Goal: Task Accomplishment & Management: Manage account settings

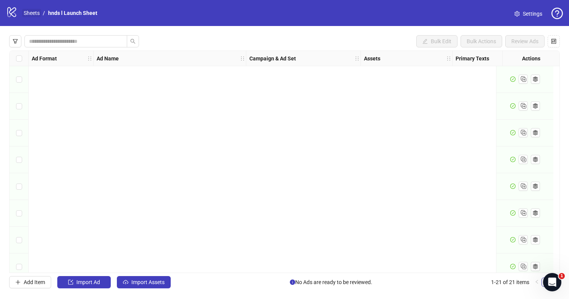
scroll to position [358, 0]
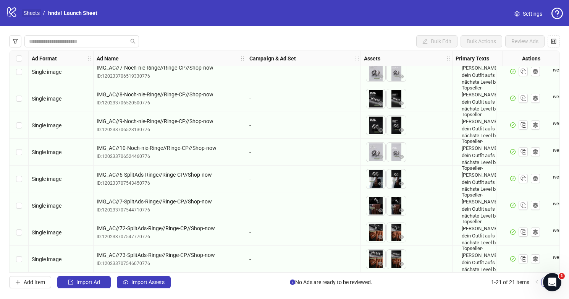
click at [35, 14] on link "Sheets" at bounding box center [31, 13] width 19 height 8
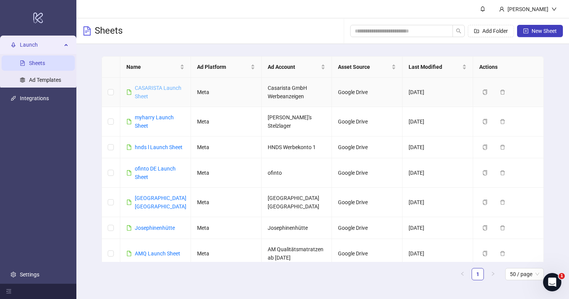
click at [164, 87] on link "CASARISTA Launch Sheet" at bounding box center [158, 92] width 47 height 15
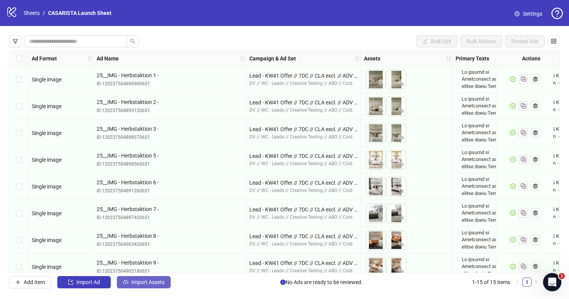
click at [156, 281] on span "Import Assets" at bounding box center [147, 282] width 33 height 6
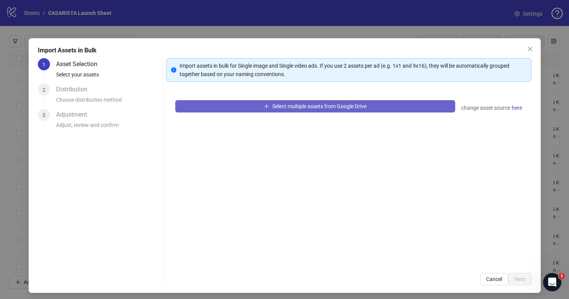
click at [394, 109] on button "Select multiple assets from Google Drive" at bounding box center [315, 106] width 280 height 12
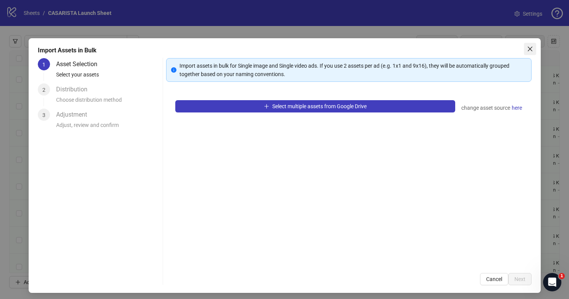
click at [529, 48] on icon "close" at bounding box center [530, 49] width 5 height 5
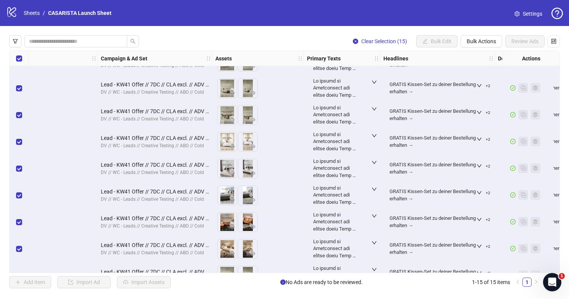
scroll to position [18, 0]
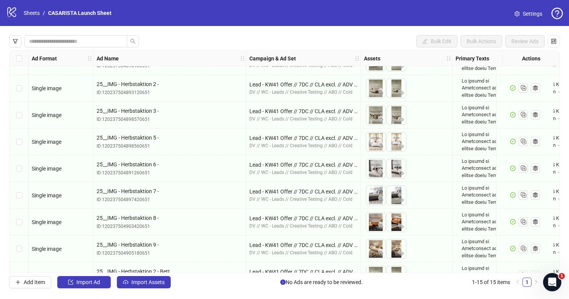
click at [518, 10] on span at bounding box center [517, 14] width 5 height 8
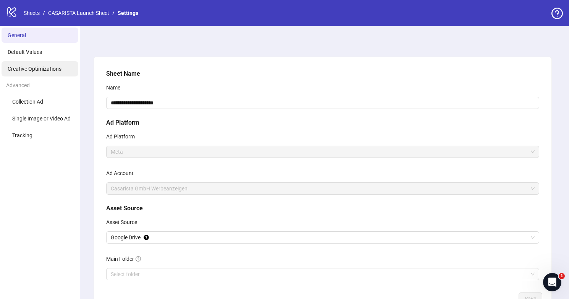
click at [51, 69] on span "Creative Optimizations" at bounding box center [35, 69] width 54 height 6
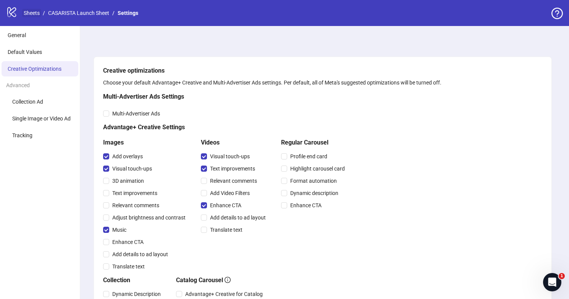
click at [34, 15] on link "Sheets" at bounding box center [31, 13] width 19 height 8
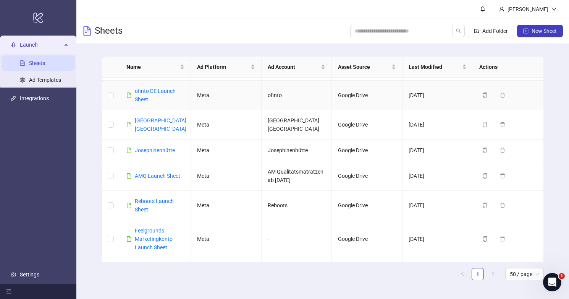
scroll to position [152, 0]
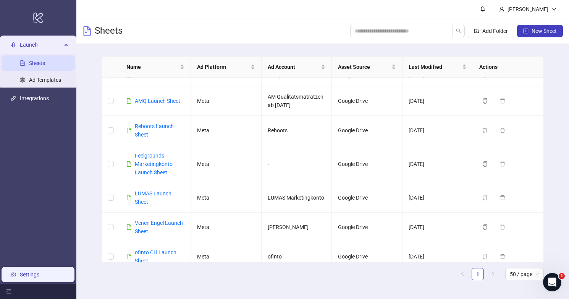
click at [28, 272] on link "Settings" at bounding box center [29, 274] width 19 height 6
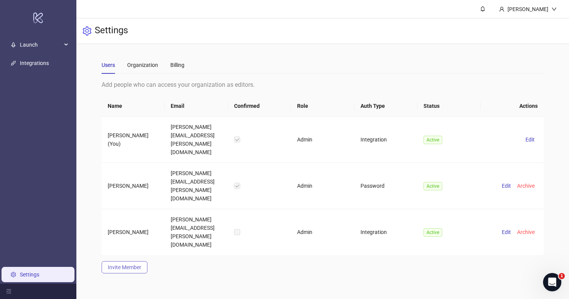
click at [128, 264] on span "Invite Member" at bounding box center [125, 267] width 34 height 6
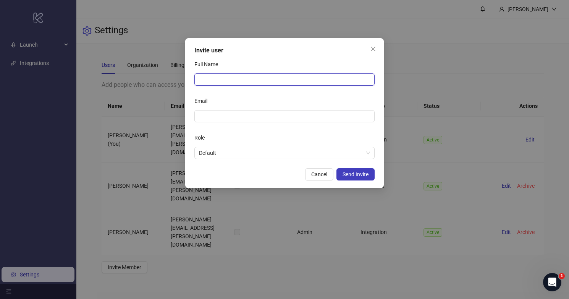
click at [245, 77] on input "Full Name" at bounding box center [284, 79] width 180 height 12
type input "**********"
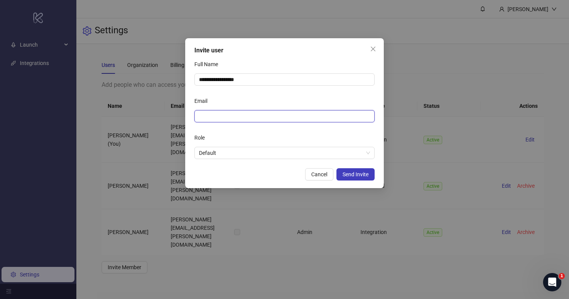
click at [234, 116] on input "Email" at bounding box center [284, 116] width 170 height 8
type input "**********"
click at [235, 127] on form "**********" at bounding box center [284, 108] width 180 height 101
click at [235, 151] on span "Default" at bounding box center [284, 152] width 171 height 11
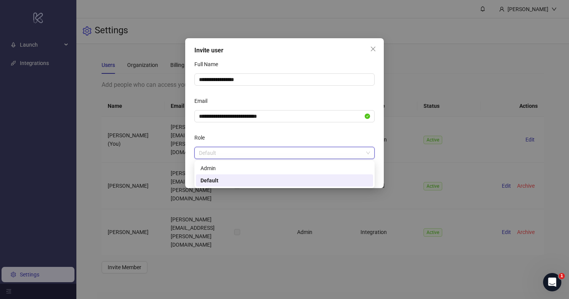
click at [235, 151] on span "Default" at bounding box center [284, 152] width 171 height 11
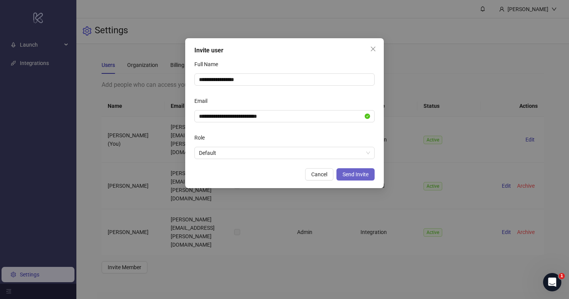
click at [356, 176] on span "Send Invite" at bounding box center [356, 174] width 26 height 6
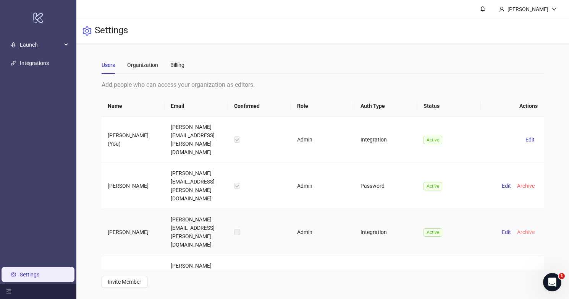
click at [527, 229] on span "Archive" at bounding box center [526, 232] width 18 height 6
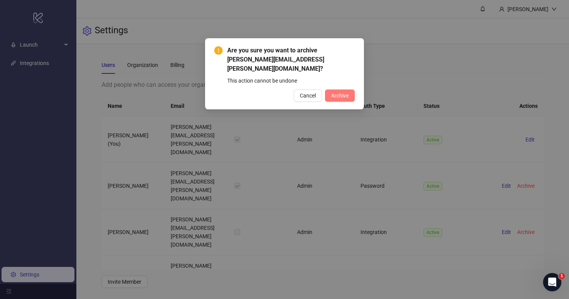
click at [350, 89] on button "Archive" at bounding box center [340, 95] width 30 height 12
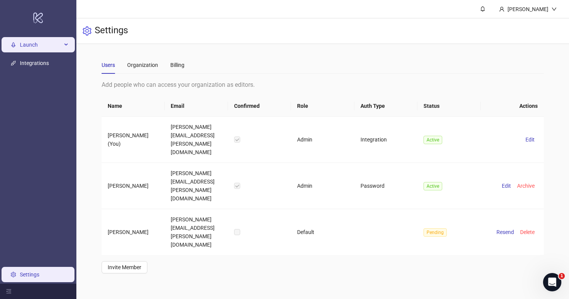
click at [55, 47] on span "Launch" at bounding box center [41, 44] width 42 height 15
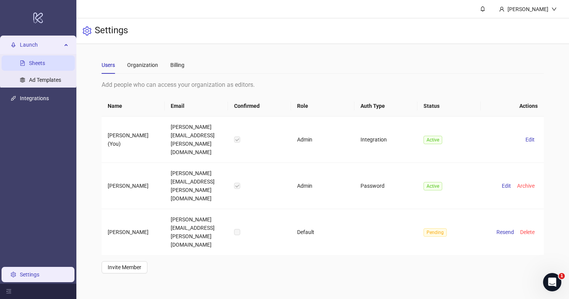
click at [45, 65] on link "Sheets" at bounding box center [37, 63] width 16 height 6
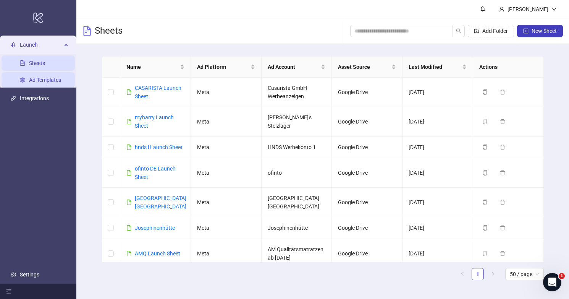
click at [50, 78] on link "Ad Templates" at bounding box center [45, 80] width 32 height 6
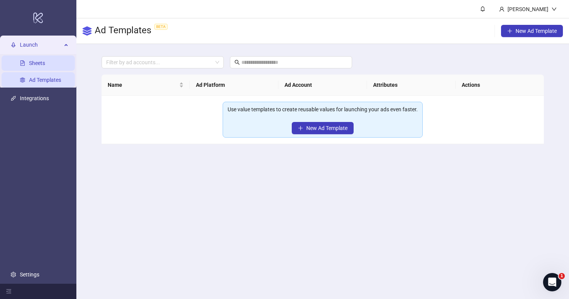
click at [42, 63] on link "Sheets" at bounding box center [37, 63] width 16 height 6
